Goal: Task Accomplishment & Management: Use online tool/utility

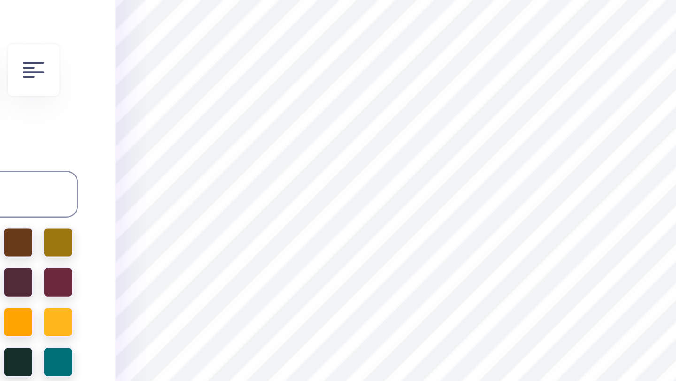
type textarea "F"
type textarea "Sister [DEMOGRAPHIC_DATA] Sister"
type input "1.34"
type input "0.35"
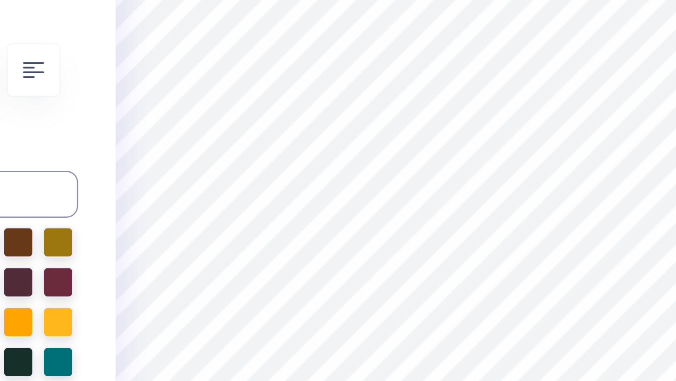
type input "7.17"
type input "1.48"
type input "0.22"
type input "7.21"
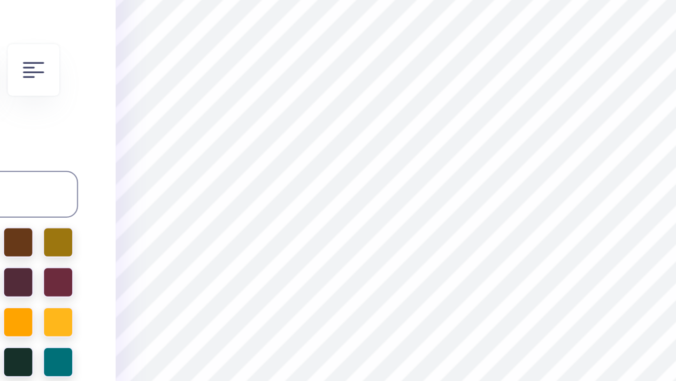
scroll to position [0, 1]
type textarea "D"
type textarea "Fashion Show 2025"
type input "2.56"
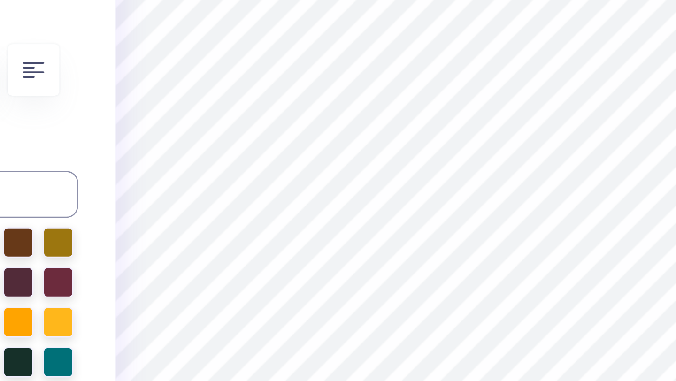
type input "0.22"
type input "7.21"
type input "6.31"
type input "5.71"
type input "3.00"
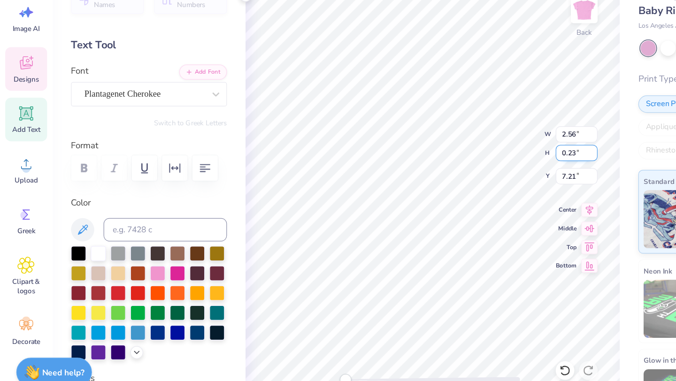
click at [477, 176] on input "0.23" at bounding box center [465, 179] width 34 height 13
click at [477, 176] on input "0.24" at bounding box center [465, 179] width 34 height 13
type input "0.25"
click at [477, 176] on input "0.25" at bounding box center [465, 179] width 34 height 13
click at [478, 162] on input "2.57" at bounding box center [465, 164] width 34 height 13
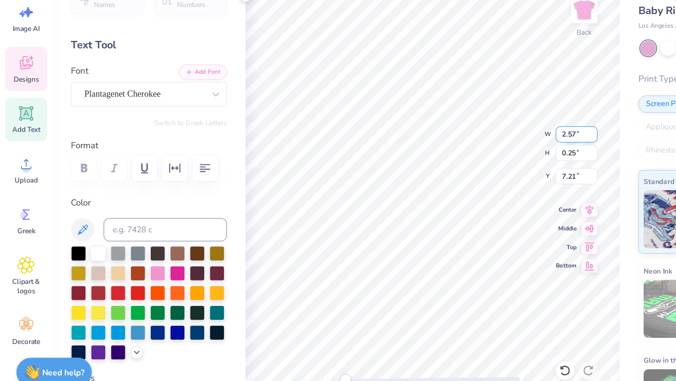
type input "2.58"
click at [478, 162] on input "2.58" at bounding box center [465, 164] width 34 height 13
click at [477, 195] on input "7.2" at bounding box center [465, 197] width 34 height 13
type input "7.21"
click at [477, 195] on input "7.21" at bounding box center [465, 197] width 34 height 13
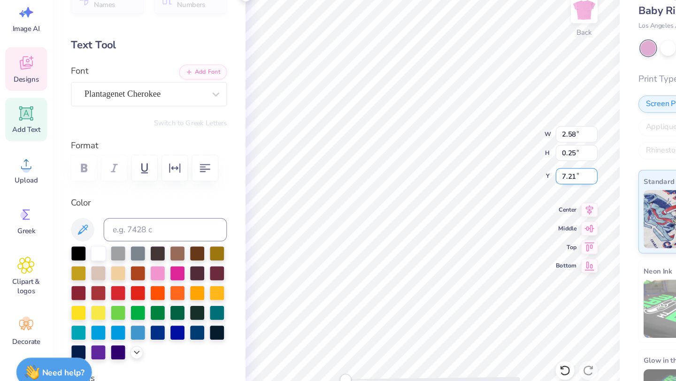
type input "0.23"
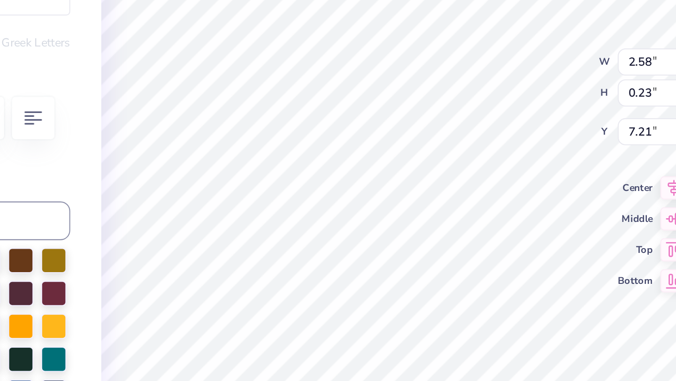
type input "4.53"
type input "0.40"
type input "7.17"
type input "1.97"
type input "0.24"
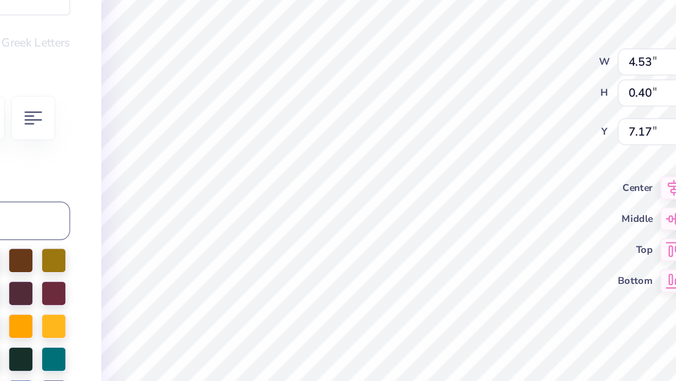
type input "6.93"
type input "4.21"
type input "0.50"
type input "6.94"
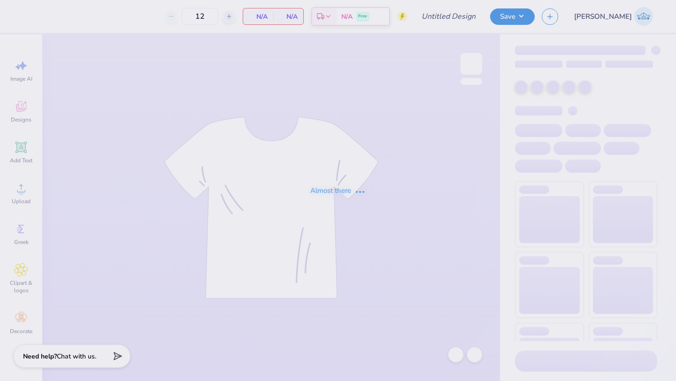
type input "50"
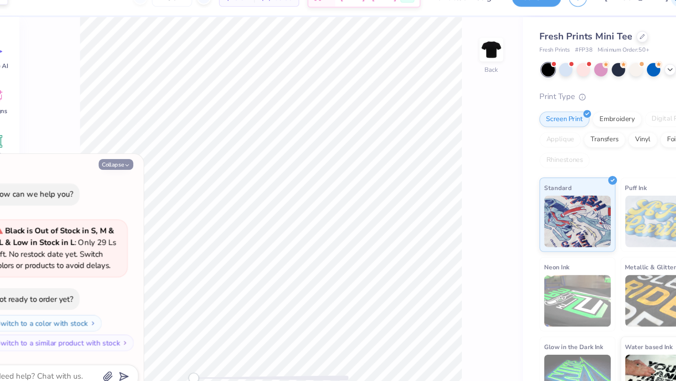
click at [127, 166] on button "Collapse" at bounding box center [129, 168] width 31 height 10
type textarea "x"
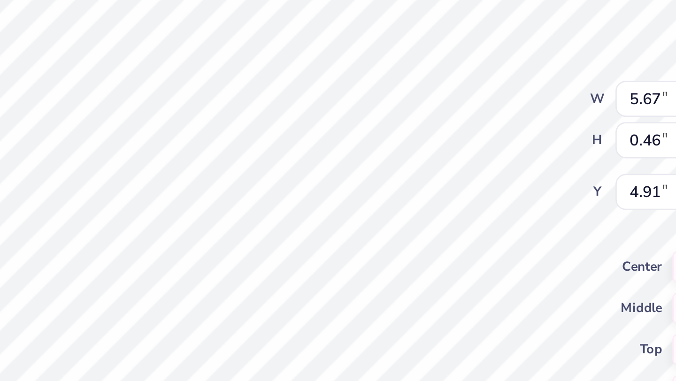
scroll to position [0, 2]
type textarea "Sister [DEMOGRAPHIC_DATA] Sister"
type input "2.58"
type input "5.58"
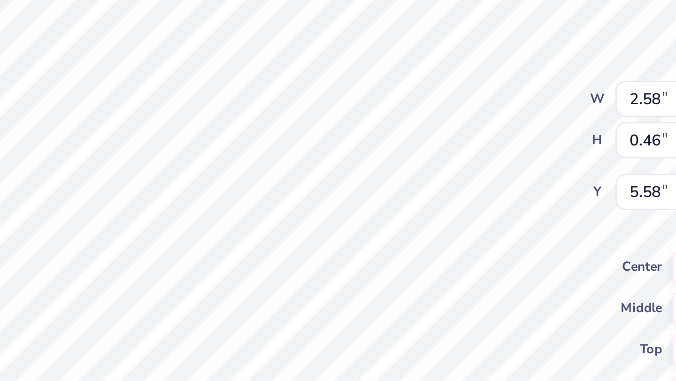
type textarea "2025"
